Goal: Task Accomplishment & Management: Use online tool/utility

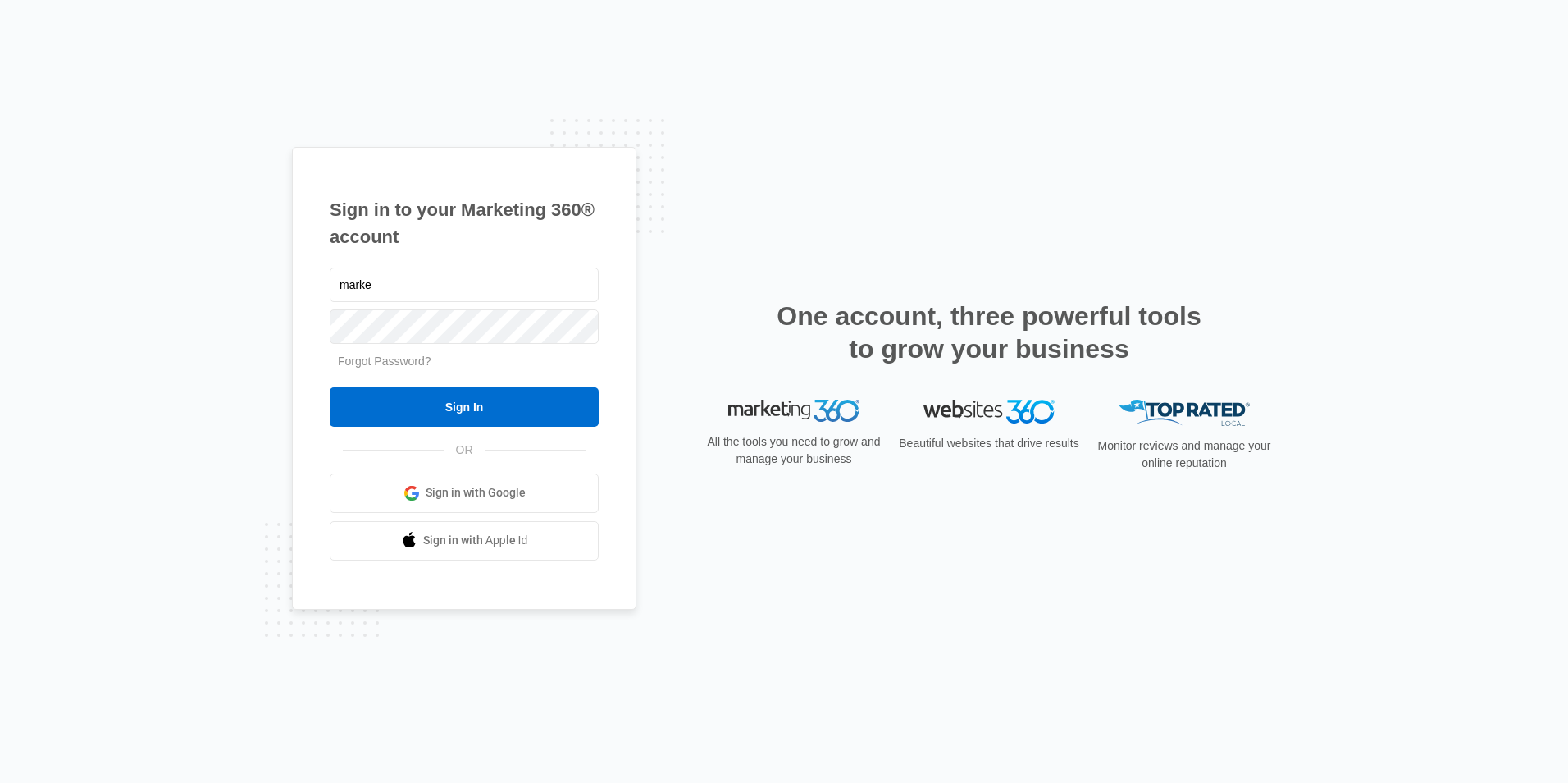
type input "[EMAIL_ADDRESS][DOMAIN_NAME]"
click at [329, 387] on input "Sign In" at bounding box center [464, 407] width 269 height 40
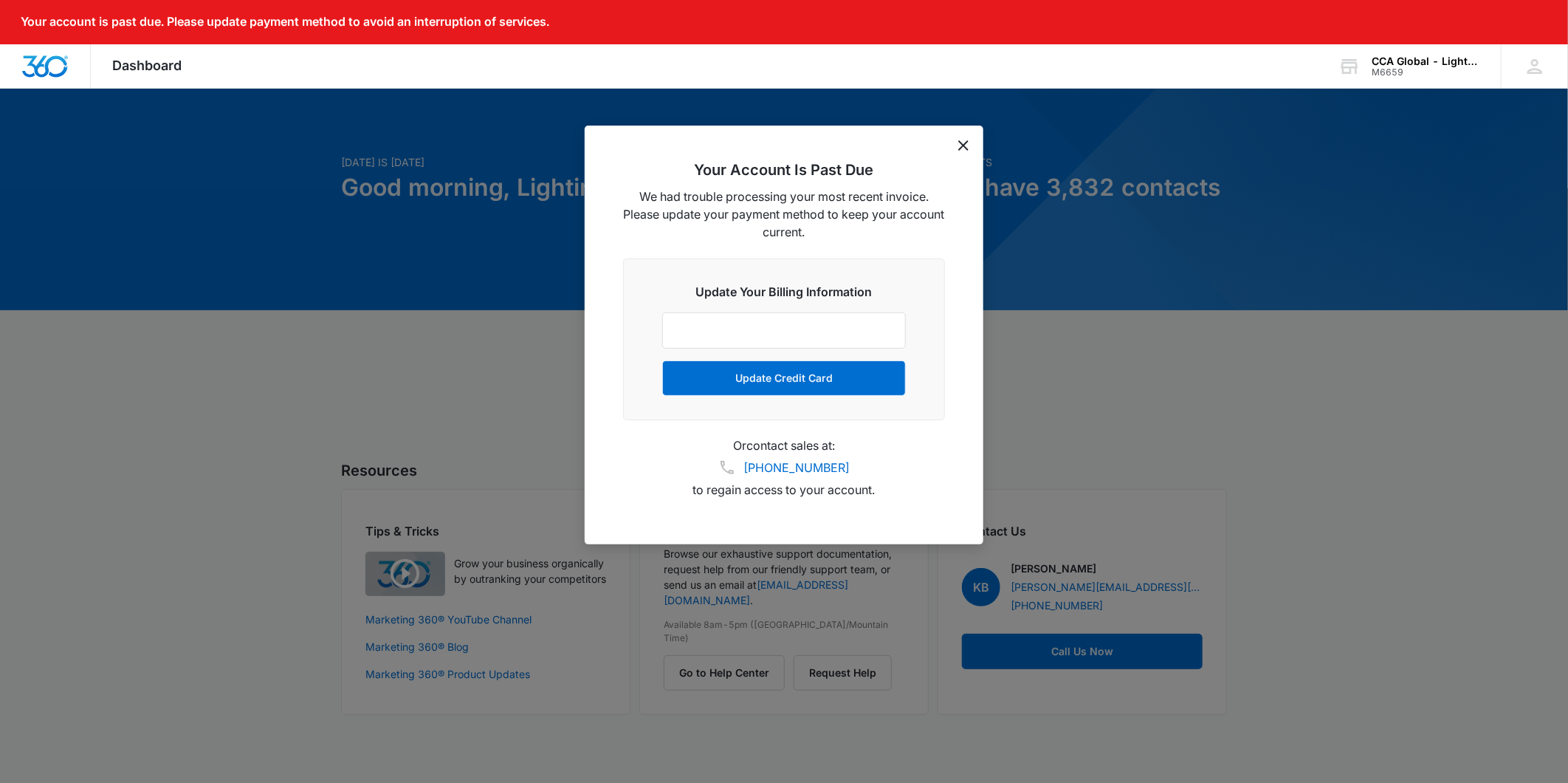
click at [960, 141] on icon "dismiss this dialog" at bounding box center [963, 146] width 11 height 11
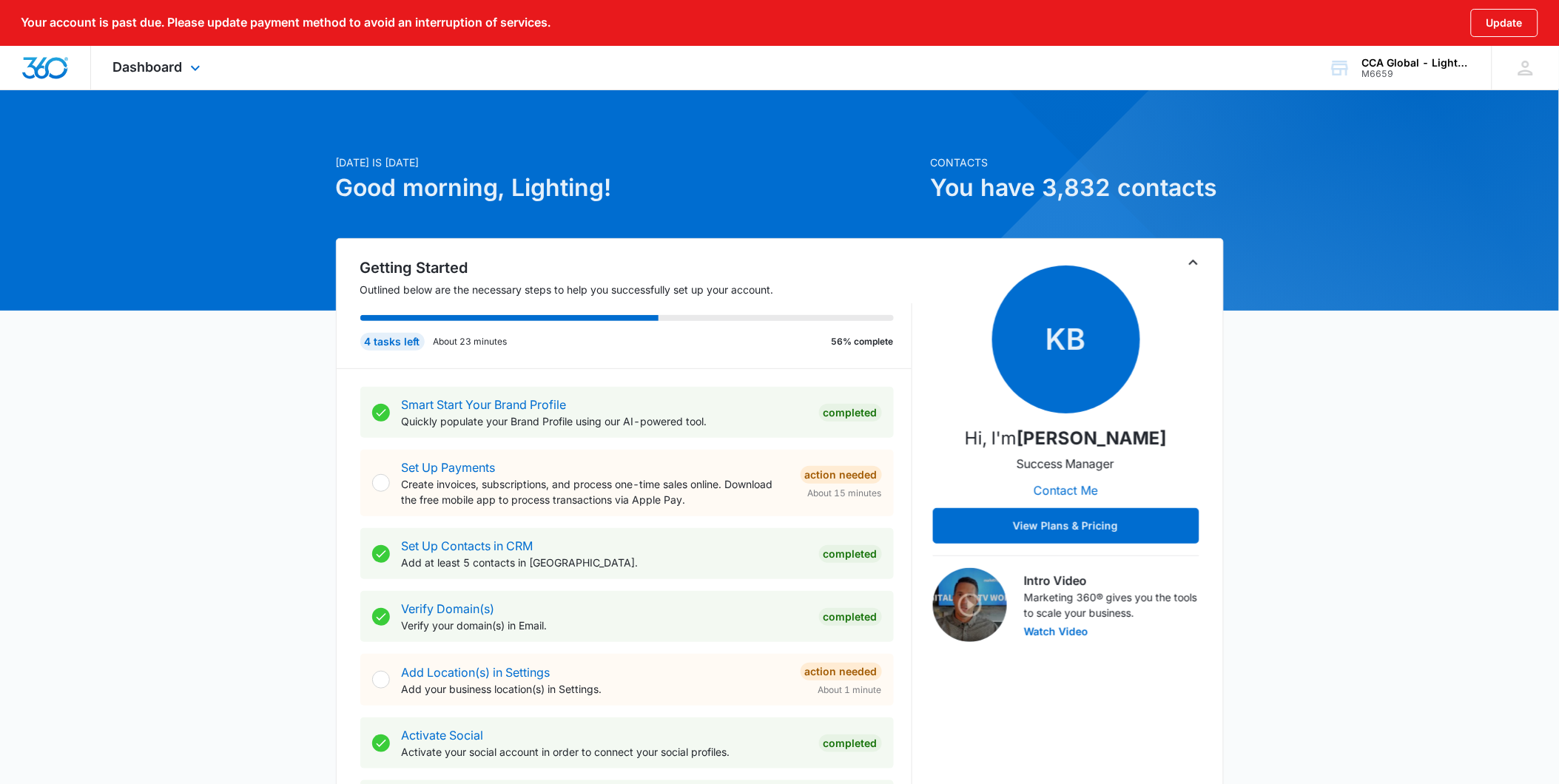
click at [184, 68] on div "Dashboard Apps Websites Forms CRM Email Social Content Ads Intelligence Files B…" at bounding box center [159, 67] width 136 height 44
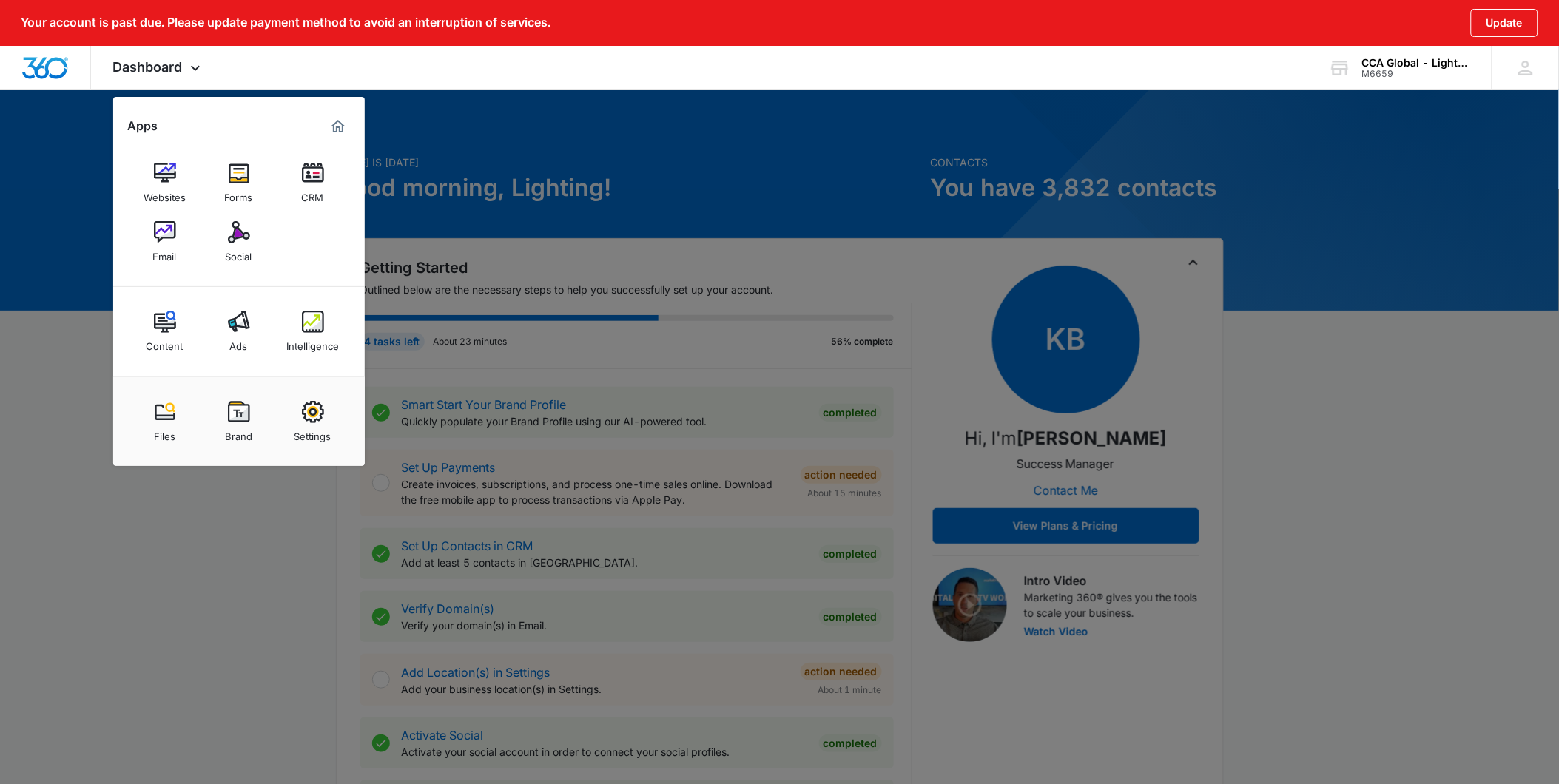
click at [319, 176] on img at bounding box center [312, 173] width 22 height 22
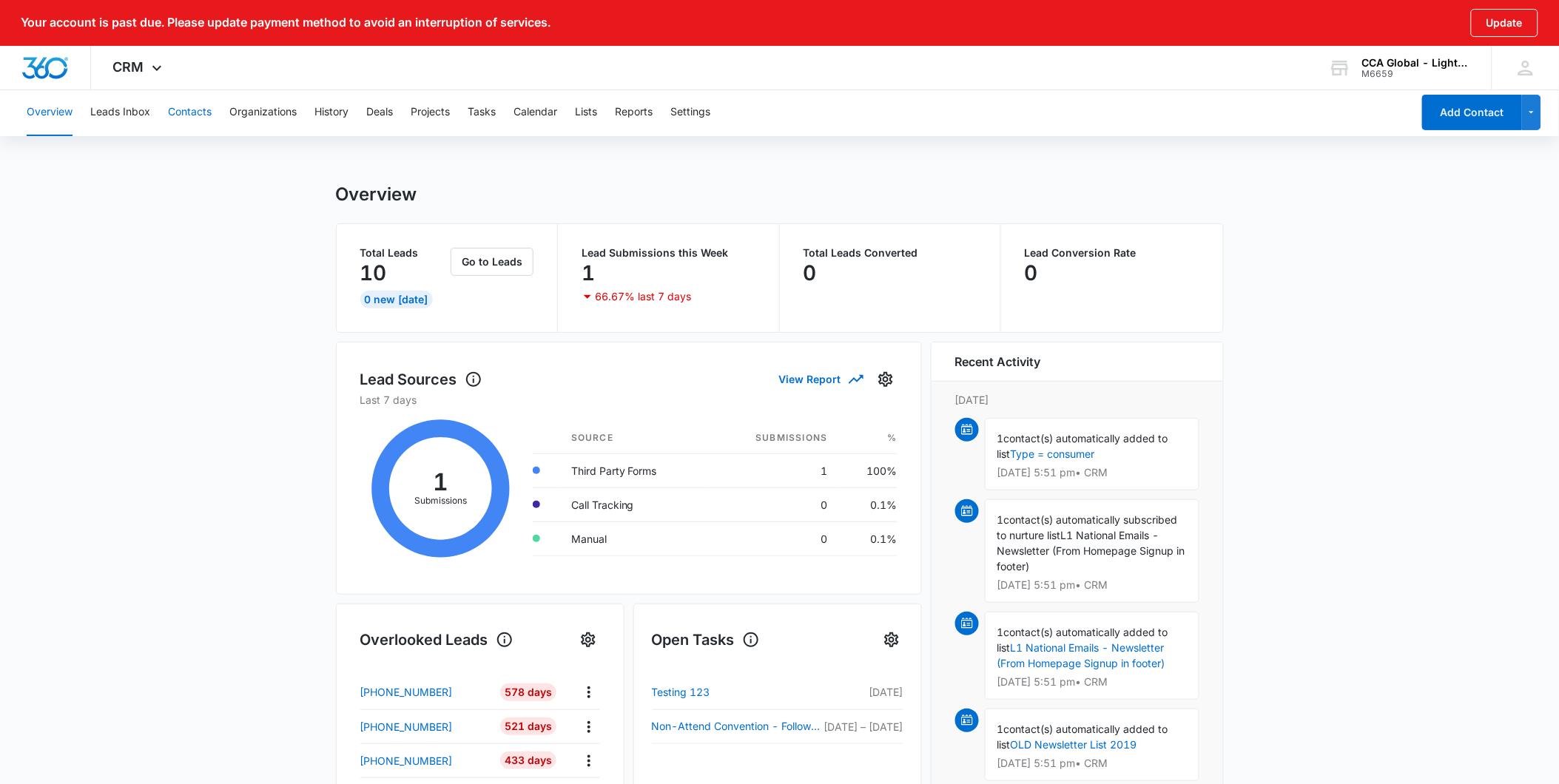
click at [189, 117] on button "Contacts" at bounding box center [189, 112] width 44 height 47
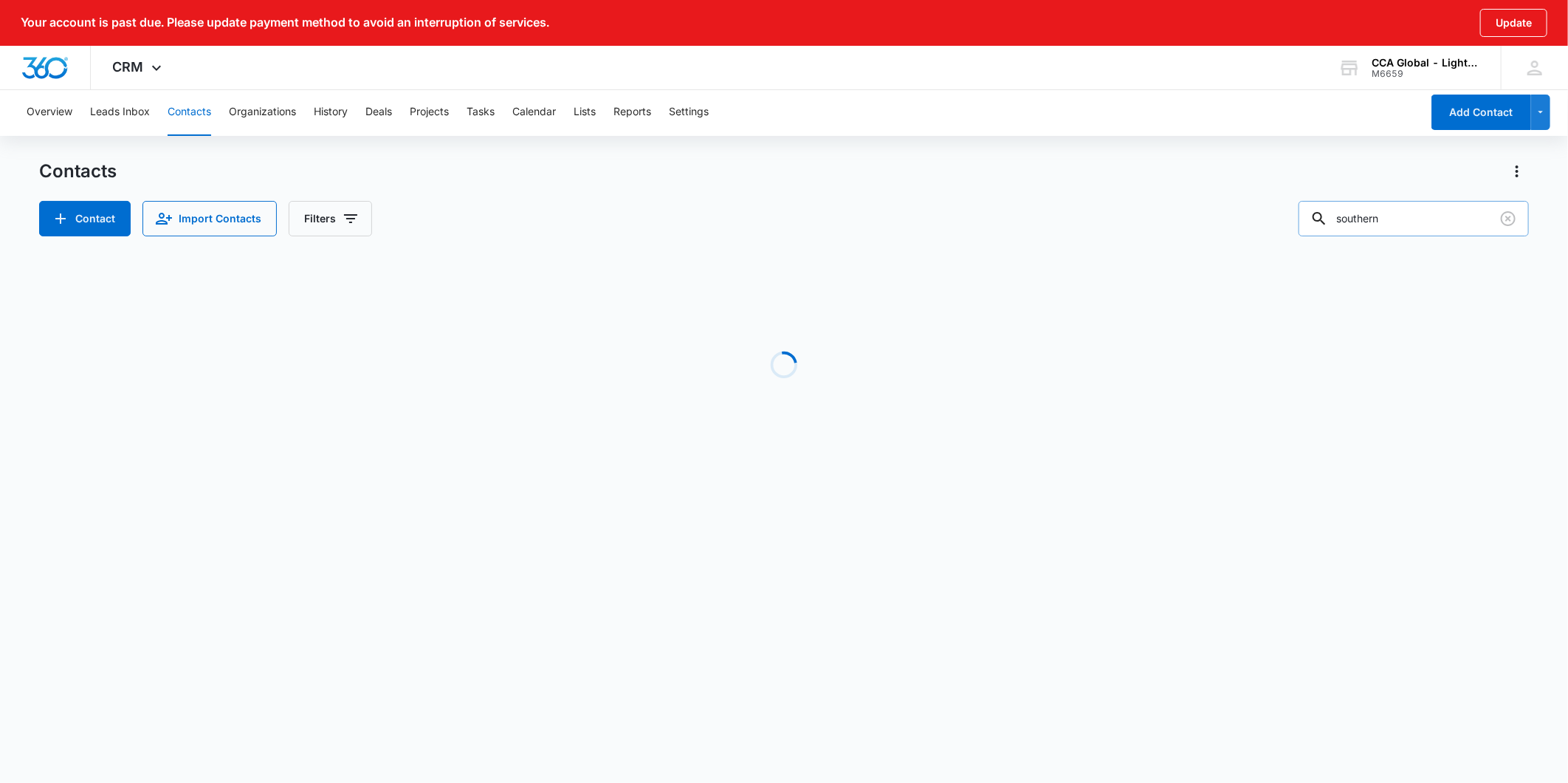
click at [1414, 222] on input "southern" at bounding box center [1414, 219] width 231 height 36
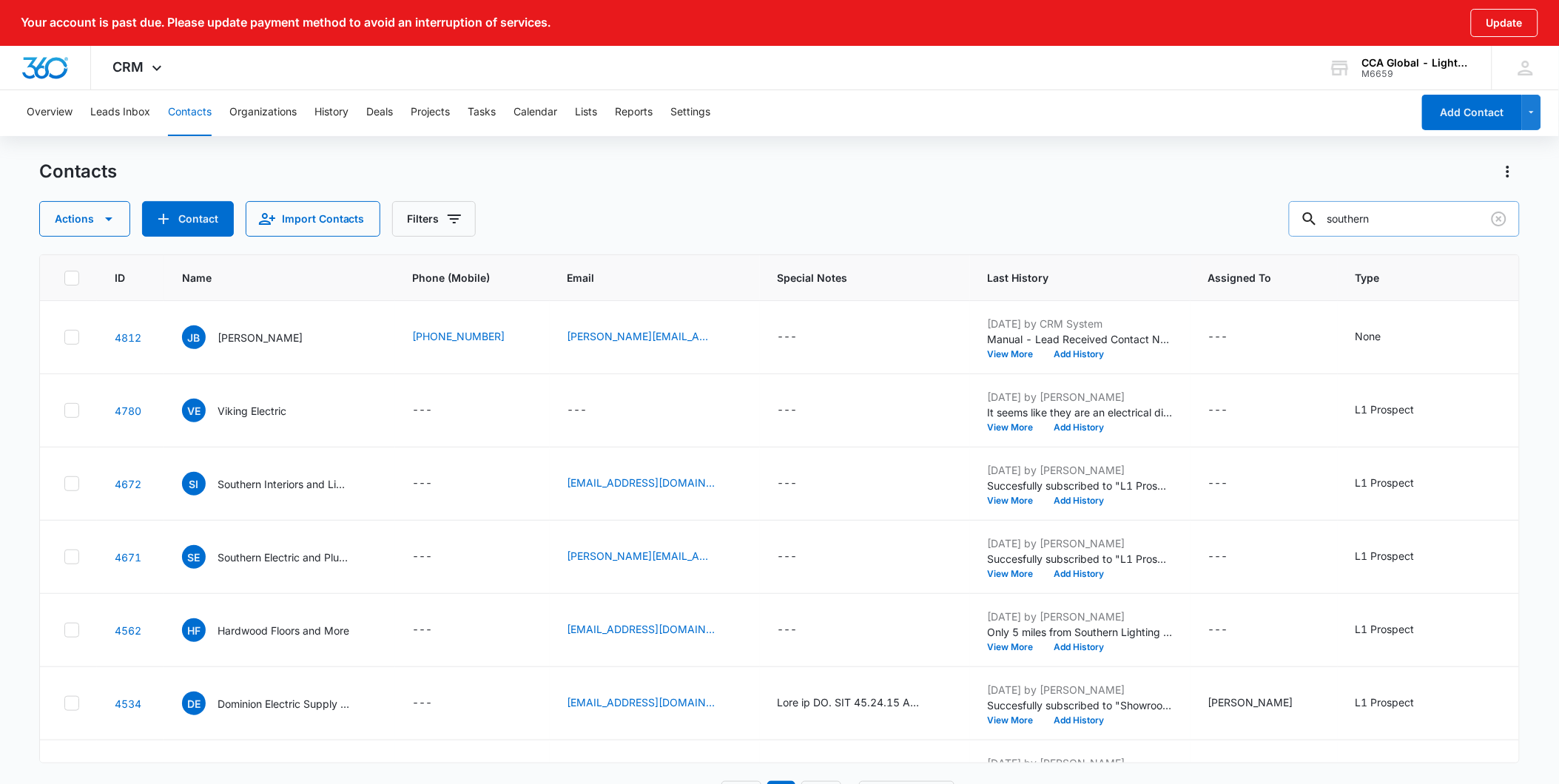
drag, startPoint x: 1417, startPoint y: 222, endPoint x: 1340, endPoint y: 220, distance: 77.0
click at [1340, 220] on input "southern" at bounding box center [1404, 219] width 231 height 36
paste input "[PERSON_NAME][EMAIL_ADDRESS][DOMAIN_NAME]"
type input "[PERSON_NAME][EMAIL_ADDRESS][DOMAIN_NAME]"
